Goal: Task Accomplishment & Management: Use online tool/utility

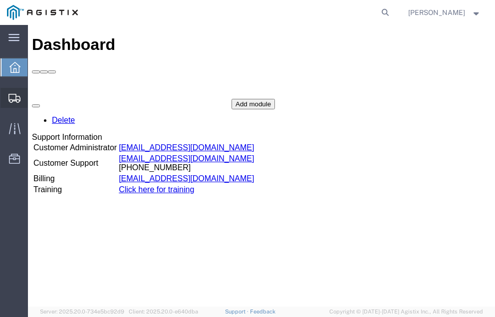
click at [0, 0] on span "Shipment Manager" at bounding box center [0, 0] width 0 height 0
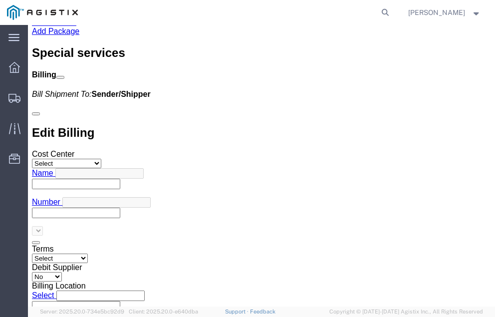
scroll to position [3380, 0]
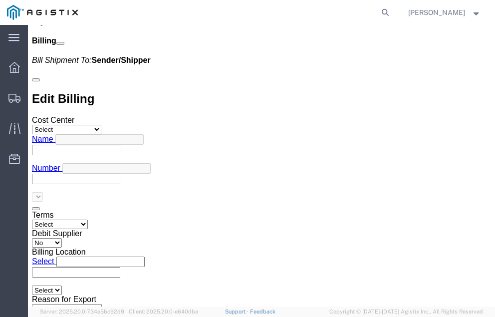
click link "Confirm"
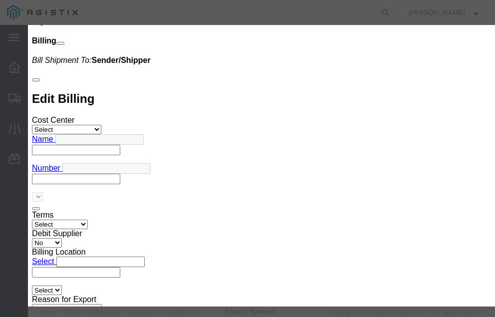
click input "checkbox"
checkbox input "true"
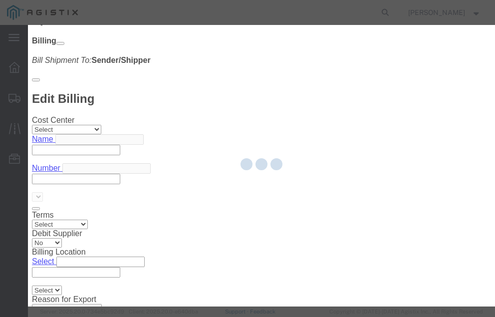
type input "Neil Coehlo"
type input "559-217-7289"
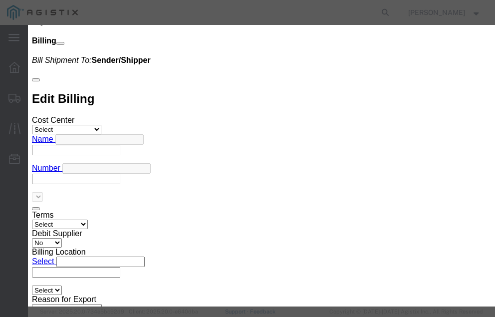
click input "text"
type input "57082586"
click button "Submit"
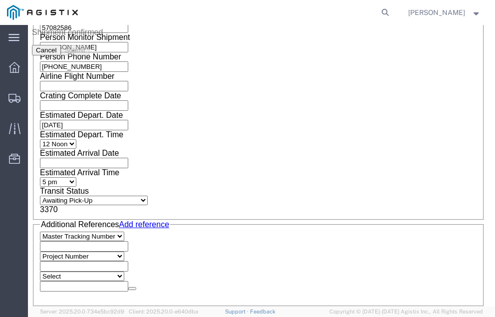
scroll to position [0, 0]
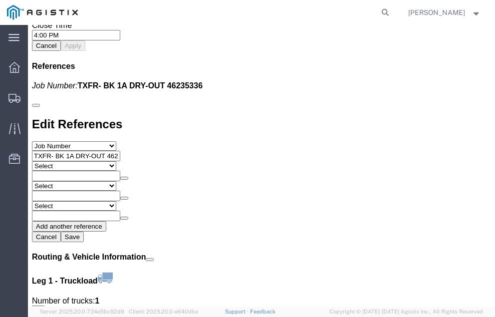
scroll to position [1191, 0]
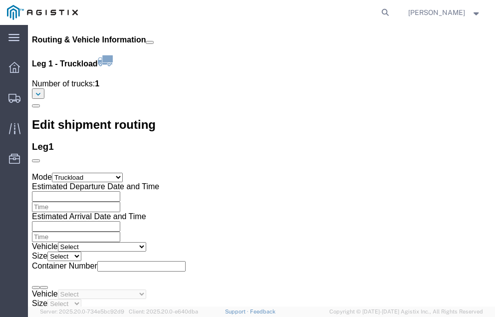
click link "Confirm"
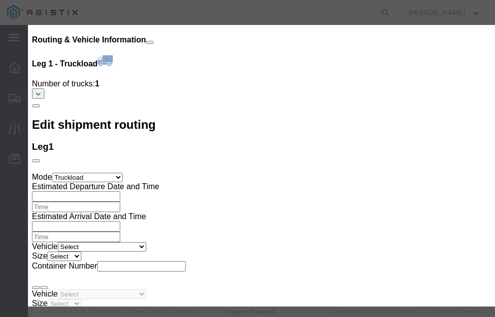
click input "checkbox"
checkbox input "true"
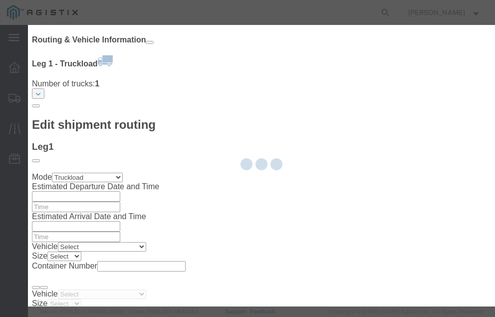
type input "[PERSON_NAME]"
type input "[PHONE_NUMBER]"
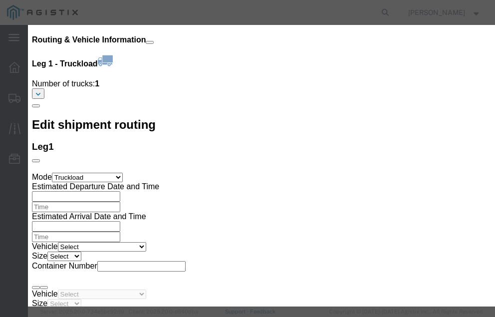
click input "text"
type input "57082904"
click button "Submit"
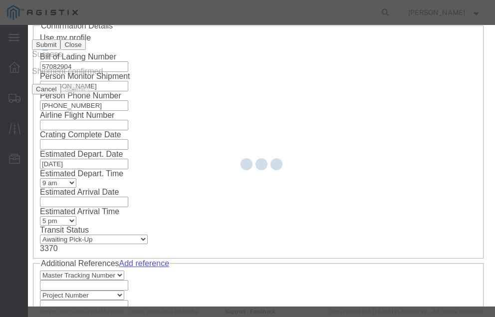
scroll to position [0, 0]
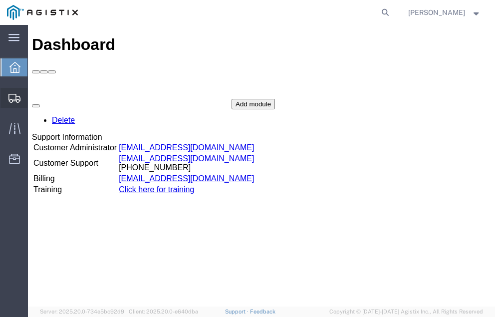
click at [0, 0] on span "Shipment Manager" at bounding box center [0, 0] width 0 height 0
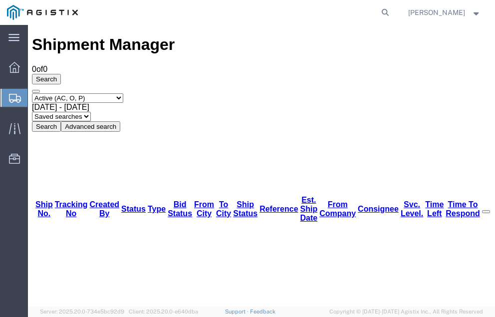
click at [188, 6] on agx-global-search at bounding box center [233, 12] width 319 height 25
click at [392, 12] on icon at bounding box center [385, 12] width 14 height 14
type input "57013841"
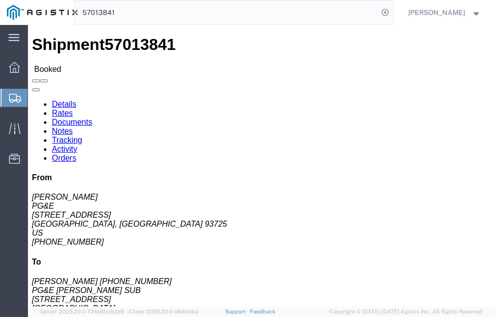
click link "Tracking"
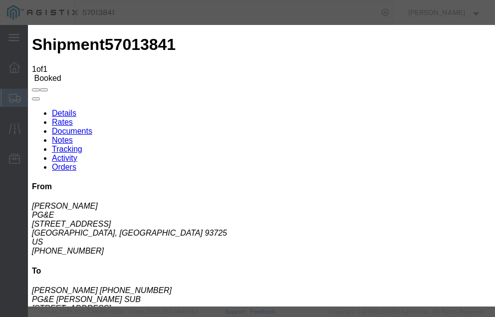
type input "[DATE]"
type input "12:00 PM"
select select "DELIVRED"
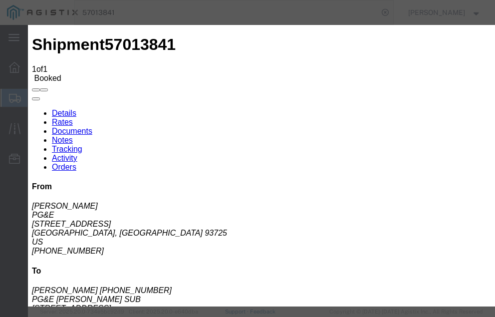
type input "[DATE]"
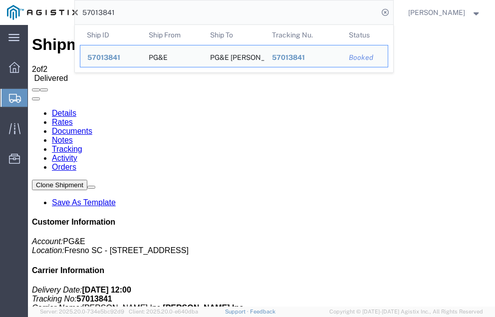
click at [141, 13] on input "57013841" at bounding box center [226, 12] width 303 height 24
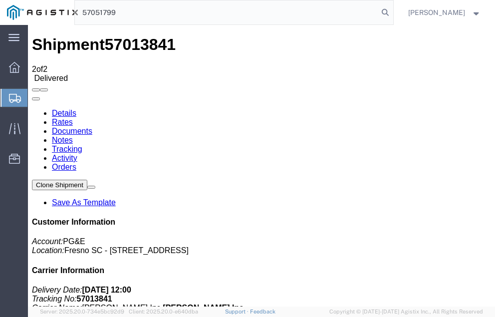
type input "57051799"
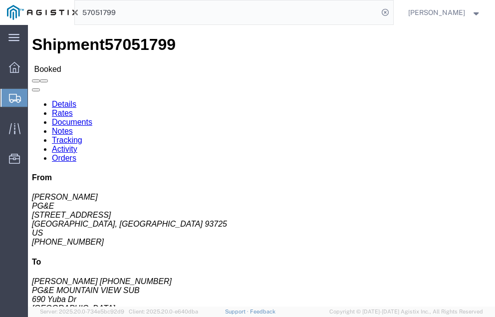
click link "Tracking"
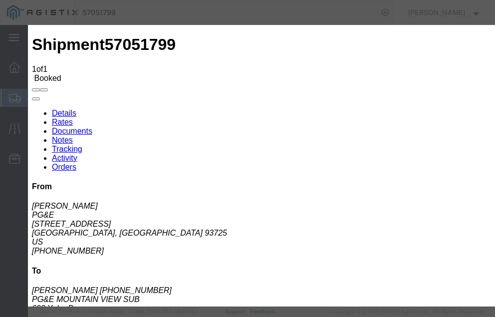
type input "[DATE]"
type input "12:00 PM"
select select "DELIVRED"
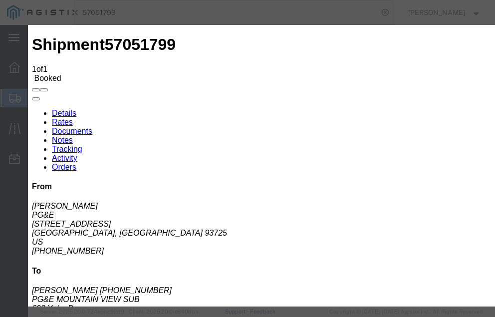
type input "[DATE]"
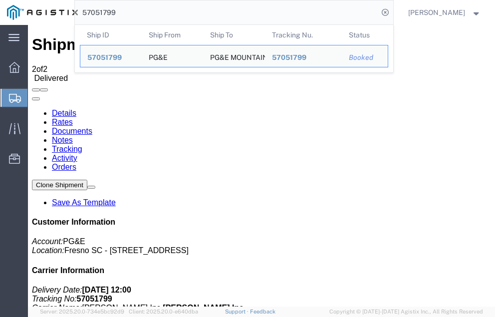
click at [142, 12] on input "57051799" at bounding box center [226, 12] width 303 height 24
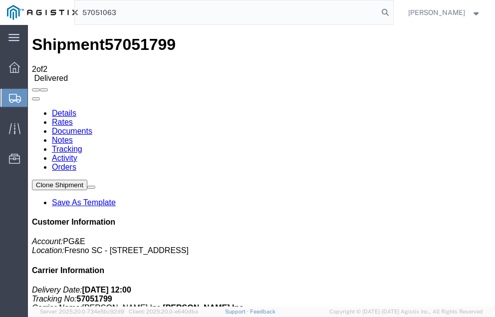
type input "57051063"
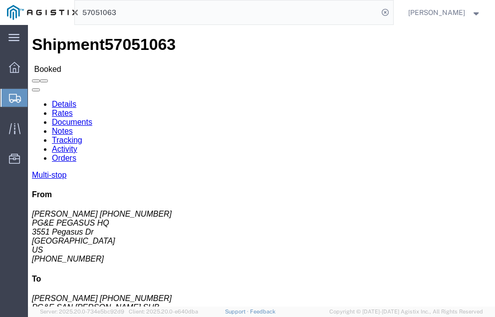
click link "Tracking"
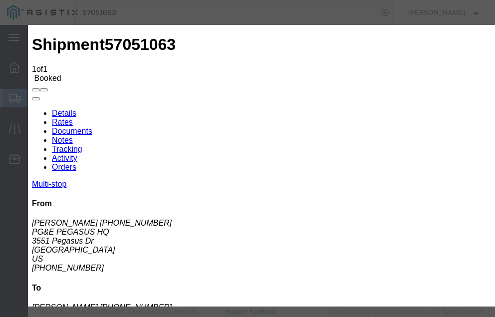
type input "[DATE]"
type input "12:00 PM"
select select "DELIVRED"
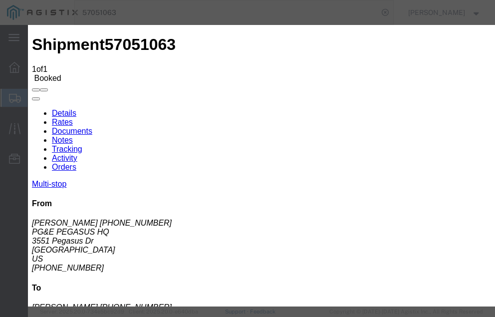
type input "[DATE]"
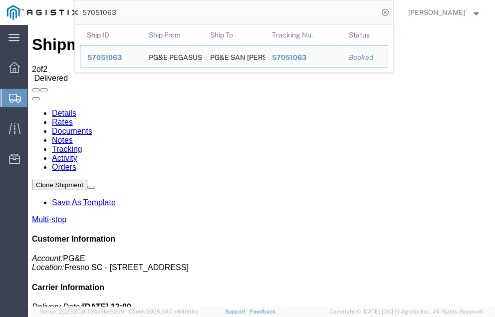
click at [138, 10] on input "57051063" at bounding box center [226, 12] width 303 height 24
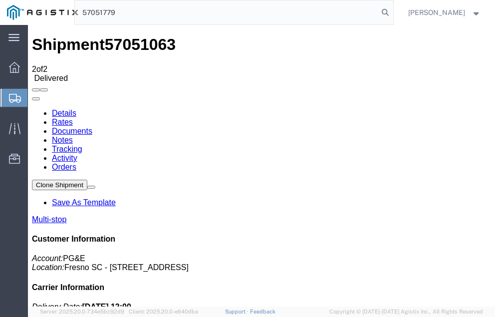
type input "57051779"
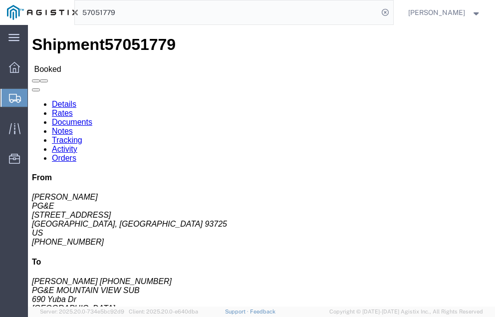
click link "Tracking"
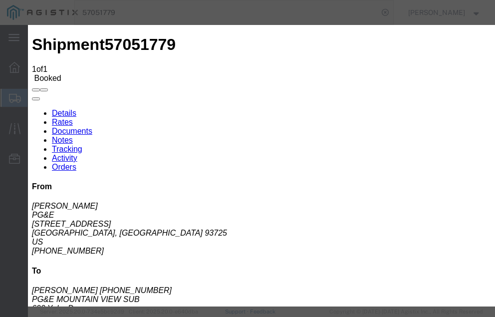
type input "[DATE]"
type input "12:00 PM"
select select "DELIVRED"
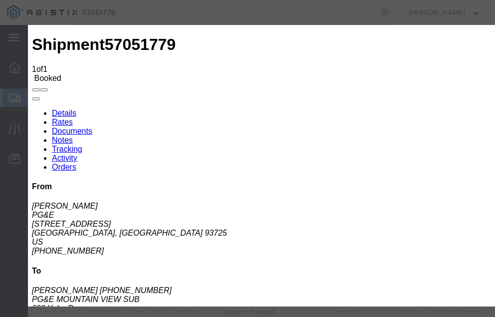
type input "[DATE]"
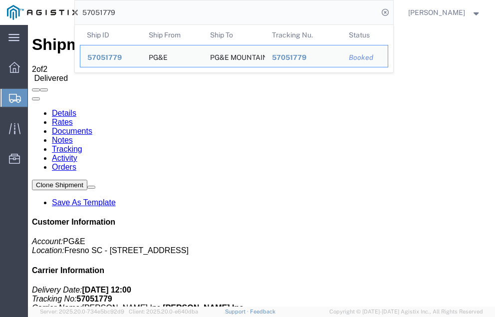
click at [152, 19] on input "57051779" at bounding box center [226, 12] width 303 height 24
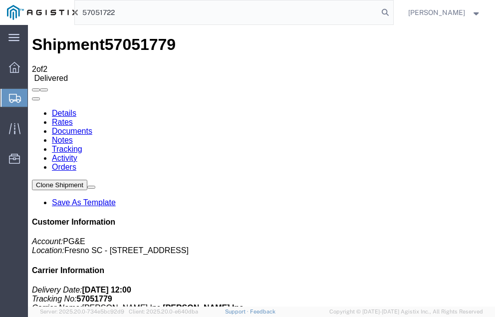
type input "57051722"
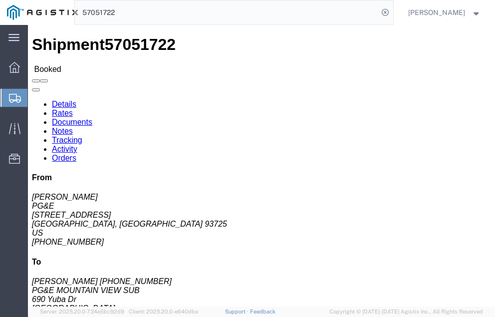
click link "Tracking"
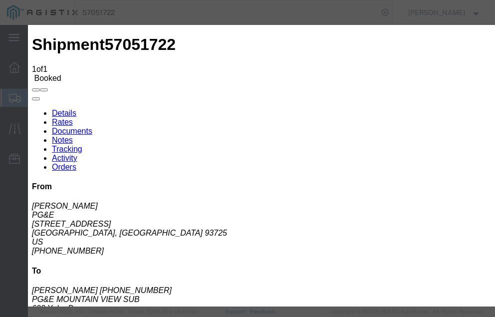
type input "[DATE]"
type input "12:00 PM"
select select "DELIVRED"
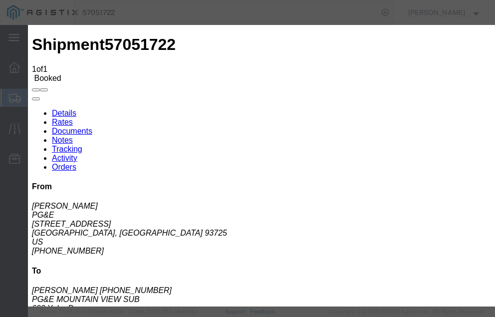
type input "[DATE]"
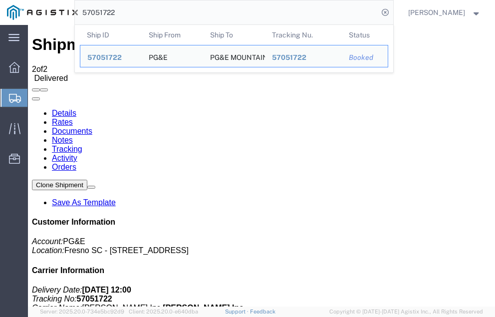
click at [137, 11] on input "57051722" at bounding box center [226, 12] width 303 height 24
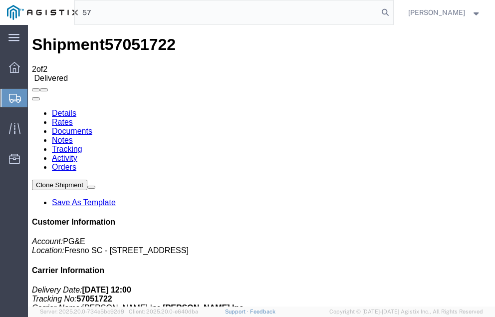
type input "5"
